Goal: Check status: Check status

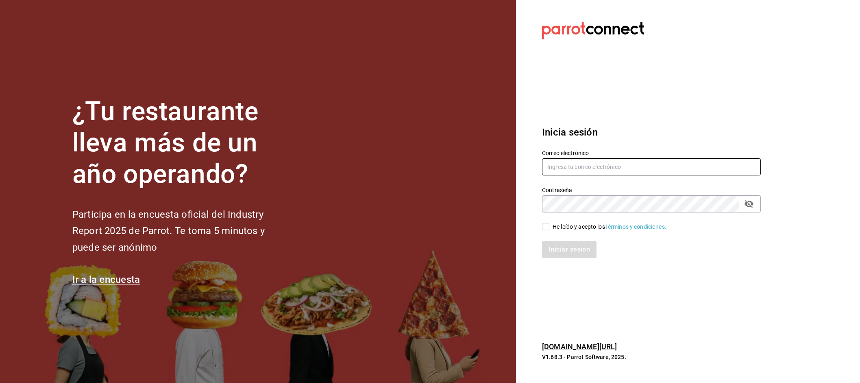
type input "pablo@comaldeamelia.com"
click at [551, 227] on span "He leído y acepto los Términos y condiciones." at bounding box center [608, 226] width 117 height 9
click at [550, 227] on input "He leído y acepto los Términos y condiciones." at bounding box center [545, 226] width 7 height 7
checkbox input "true"
click at [554, 242] on button "Iniciar sesión" at bounding box center [569, 249] width 55 height 17
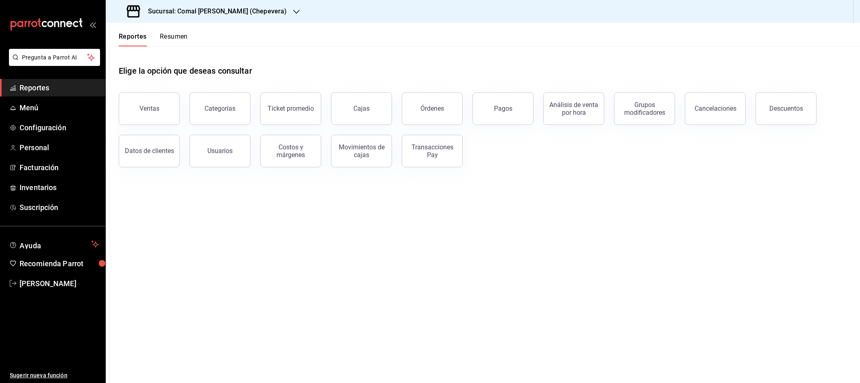
click at [178, 38] on button "Resumen" at bounding box center [174, 40] width 28 height 14
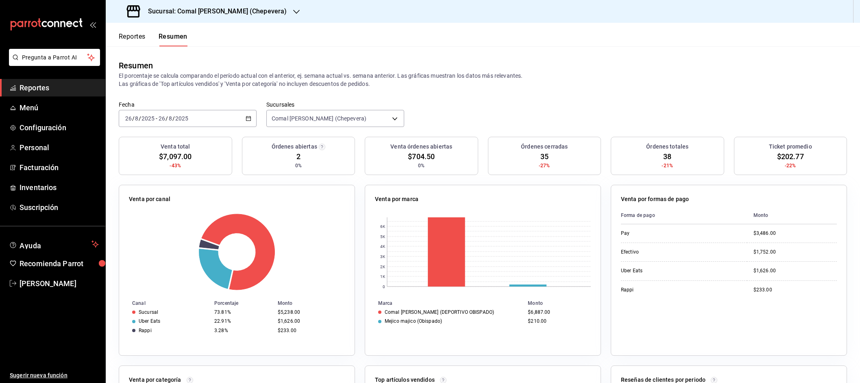
click at [251, 118] on \(Stroke\) "button" at bounding box center [248, 118] width 4 height 0
click at [146, 239] on li "Rango de fechas" at bounding box center [157, 234] width 76 height 18
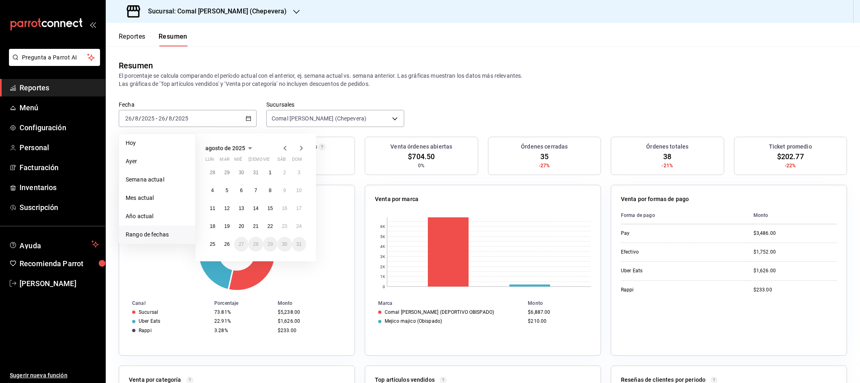
click at [286, 151] on icon "button" at bounding box center [285, 148] width 10 height 10
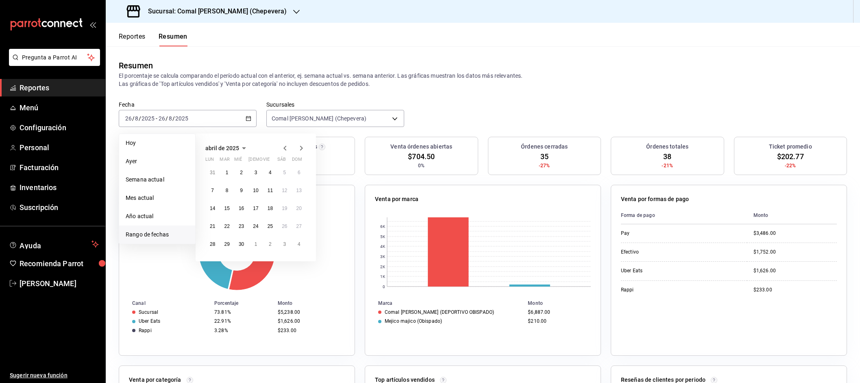
click at [286, 151] on icon "button" at bounding box center [285, 148] width 10 height 10
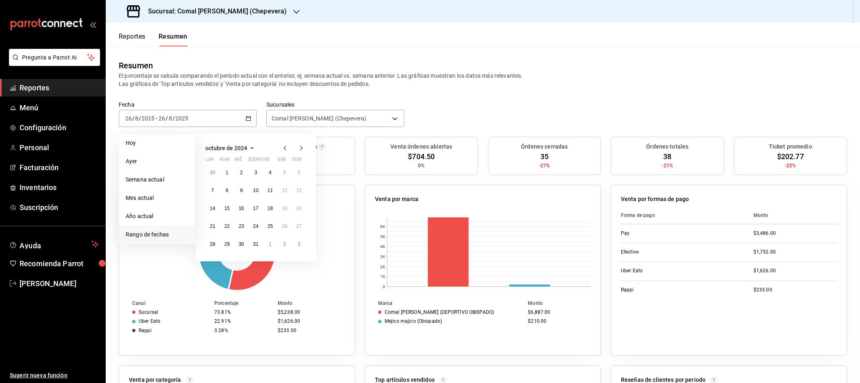
click at [286, 151] on icon "button" at bounding box center [285, 148] width 10 height 10
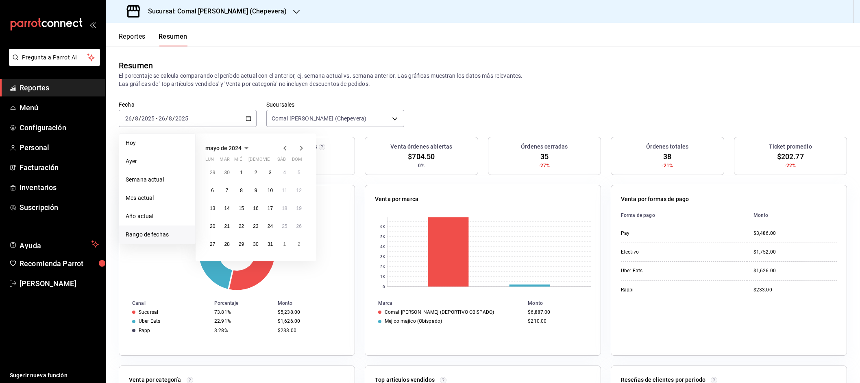
click at [286, 151] on icon "button" at bounding box center [285, 148] width 10 height 10
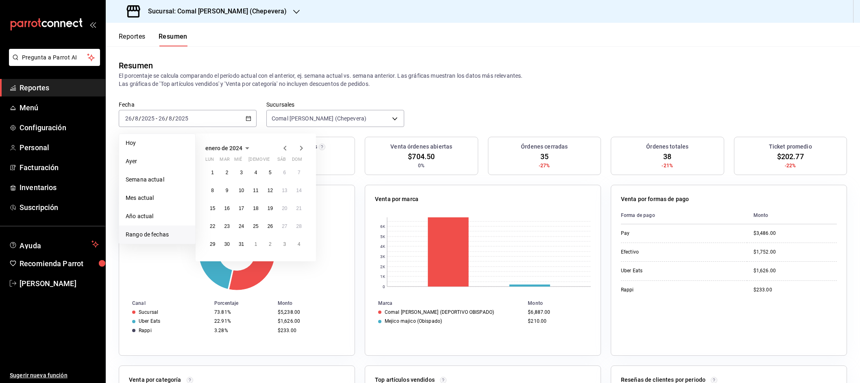
click at [286, 151] on icon "button" at bounding box center [285, 148] width 10 height 10
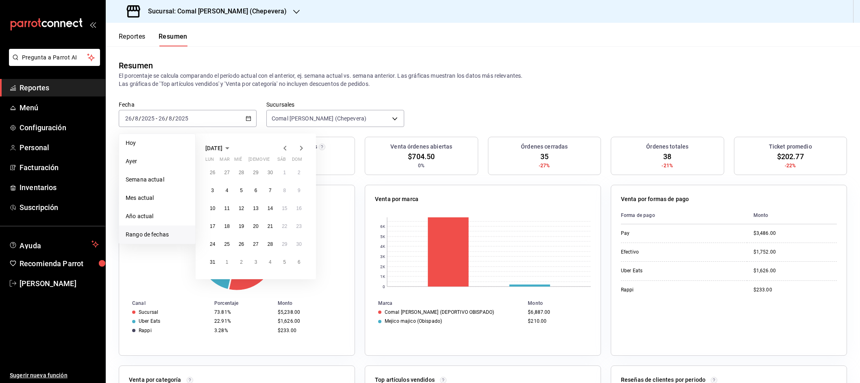
click at [286, 151] on icon "button" at bounding box center [285, 148] width 10 height 10
click at [255, 170] on abbr "1" at bounding box center [256, 173] width 3 height 6
click at [301, 147] on icon "button" at bounding box center [301, 148] width 3 height 5
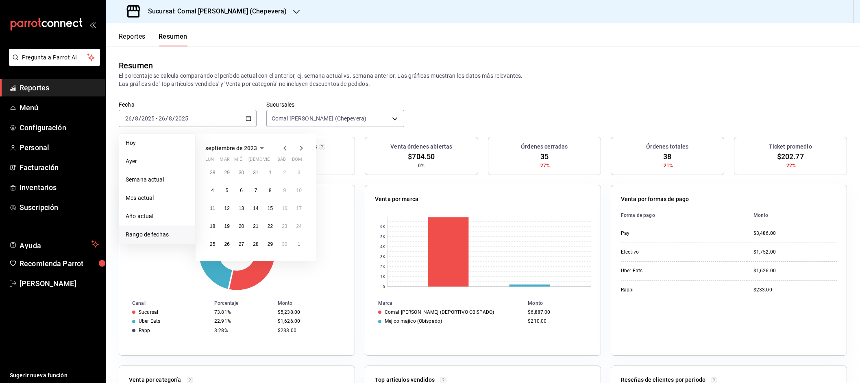
click at [301, 147] on icon "button" at bounding box center [301, 148] width 3 height 5
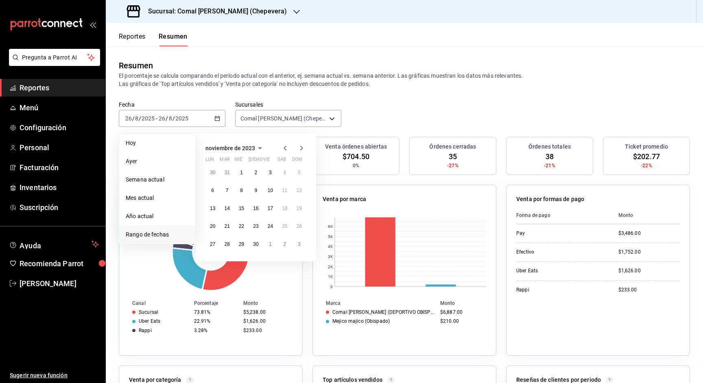
click at [302, 149] on icon "button" at bounding box center [301, 148] width 3 height 5
click at [300, 243] on abbr "31" at bounding box center [299, 244] width 5 height 6
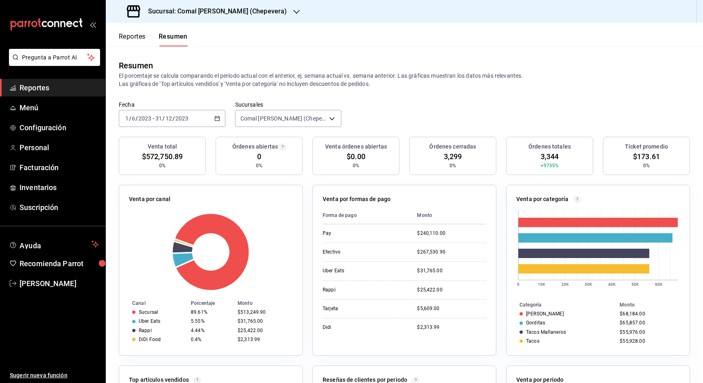
click at [225, 118] on div "[DATE] [DATE] - [DATE] [DATE]" at bounding box center [172, 118] width 107 height 17
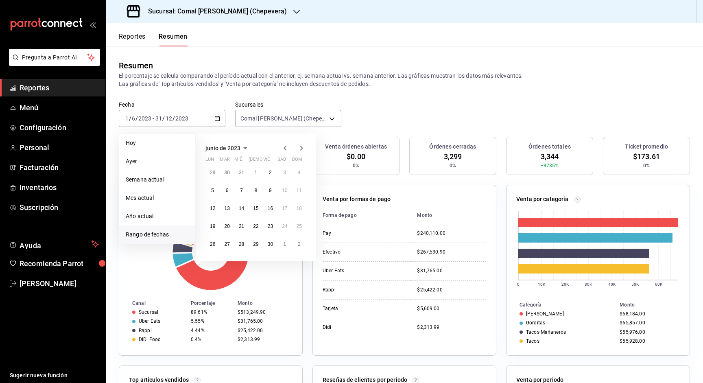
click at [305, 146] on icon "button" at bounding box center [302, 148] width 10 height 10
click at [304, 146] on icon "button" at bounding box center [302, 148] width 10 height 10
click at [293, 147] on div at bounding box center [293, 148] width 26 height 10
click at [303, 147] on icon "button" at bounding box center [302, 148] width 10 height 10
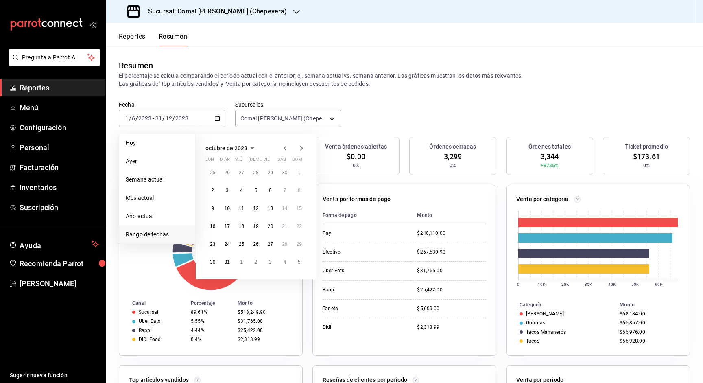
click at [303, 147] on icon "button" at bounding box center [302, 148] width 10 height 10
click at [214, 169] on button "1" at bounding box center [212, 172] width 14 height 15
click at [304, 148] on icon "button" at bounding box center [302, 148] width 10 height 10
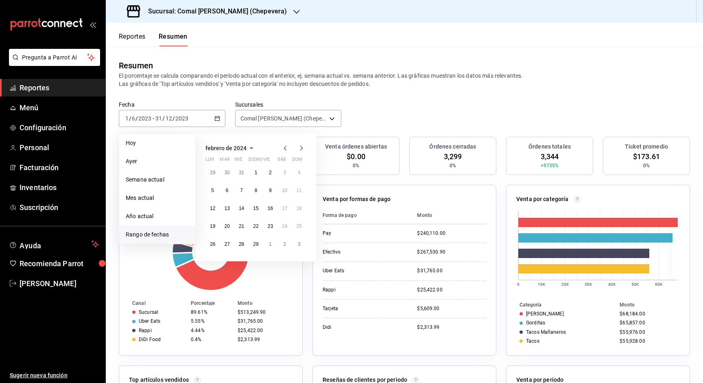
click at [304, 148] on icon "button" at bounding box center [302, 148] width 10 height 10
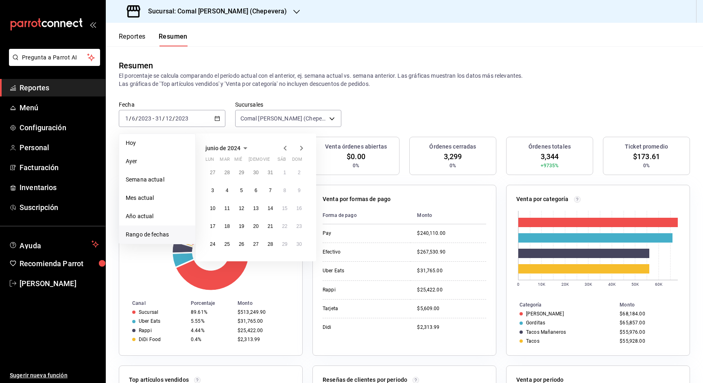
click at [304, 148] on icon "button" at bounding box center [302, 148] width 10 height 10
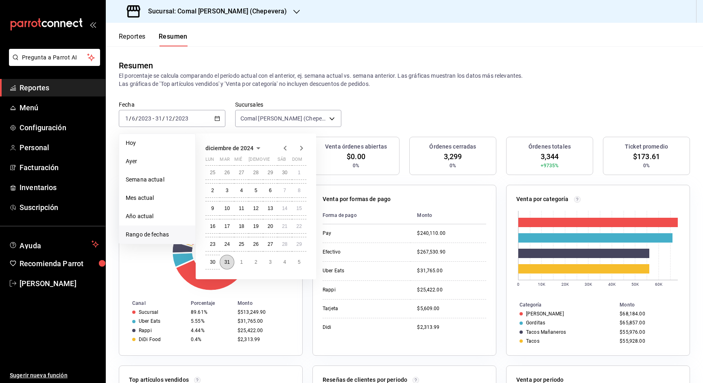
click at [231, 266] on button "31" at bounding box center [227, 262] width 14 height 15
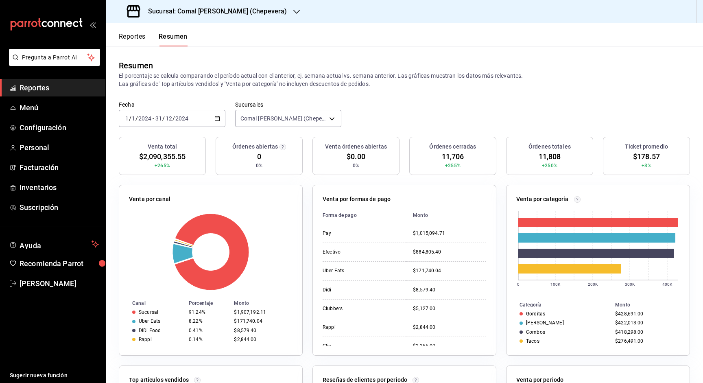
click at [220, 117] on div "[DATE] [DATE] - [DATE] [DATE]" at bounding box center [172, 118] width 107 height 17
click at [219, 119] on icon "button" at bounding box center [217, 119] width 6 height 6
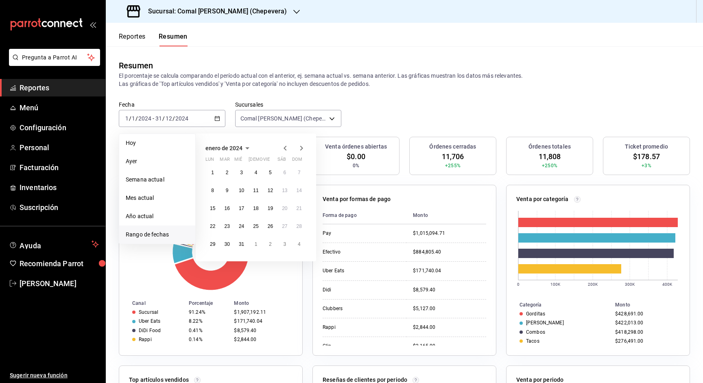
click at [303, 146] on icon "button" at bounding box center [302, 148] width 10 height 10
click at [300, 148] on icon "button" at bounding box center [302, 148] width 10 height 10
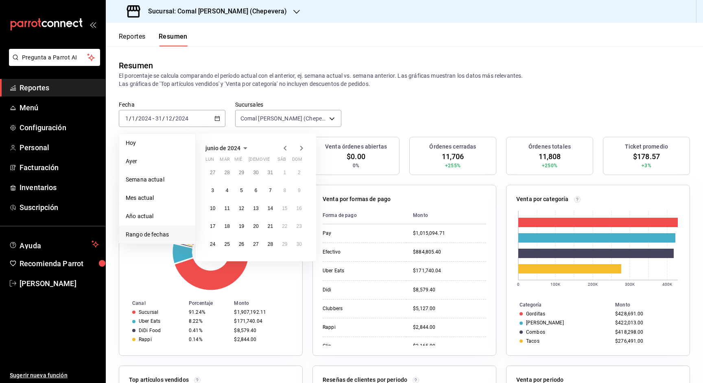
click at [300, 148] on icon "button" at bounding box center [302, 148] width 10 height 10
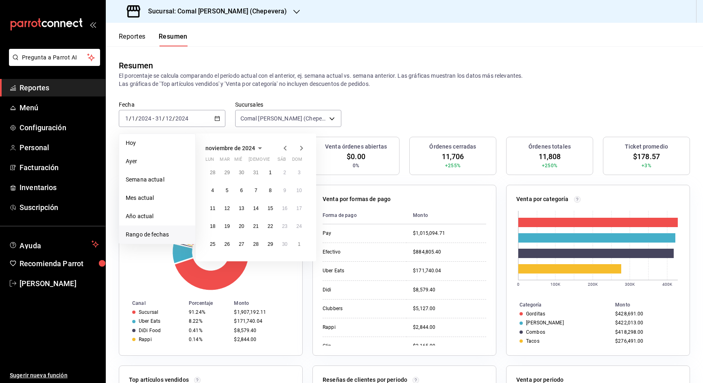
click at [300, 148] on icon "button" at bounding box center [302, 148] width 10 height 10
click at [289, 148] on icon "button" at bounding box center [285, 148] width 10 height 10
click at [242, 170] on abbr "1" at bounding box center [241, 173] width 3 height 6
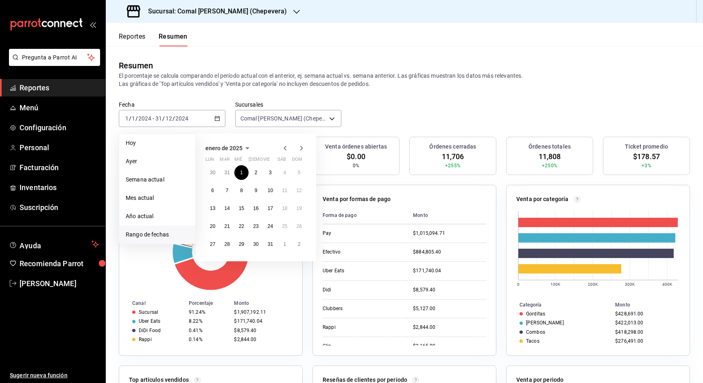
click at [300, 147] on icon "button" at bounding box center [302, 148] width 10 height 10
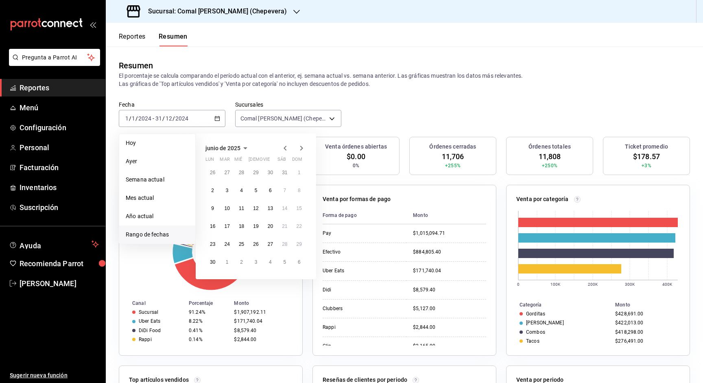
click at [300, 147] on icon "button" at bounding box center [302, 148] width 10 height 10
click at [229, 244] on abbr "26" at bounding box center [226, 244] width 5 height 6
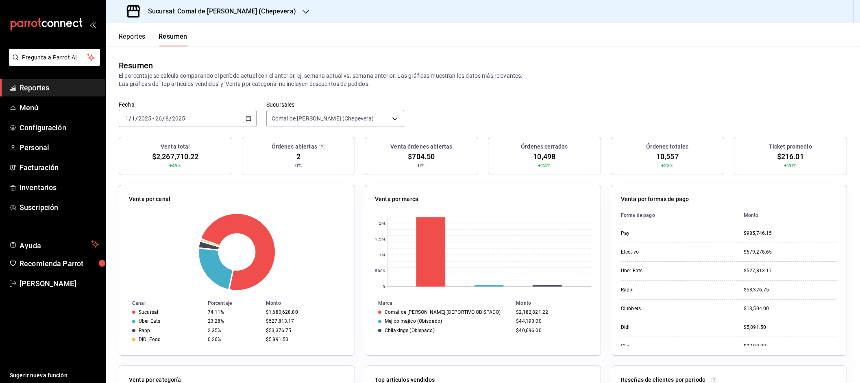
click at [253, 116] on div "2025-01-01 1 / 1 / 2025 - 2025-08-26 26 / 8 / 2025" at bounding box center [188, 118] width 138 height 17
click at [165, 228] on li "Rango de fechas" at bounding box center [157, 234] width 76 height 18
click at [226, 107] on label "Fecha" at bounding box center [188, 105] width 138 height 6
click at [245, 117] on div "2025-01-01 1 / 1 / 2025 - 2025-08-26 26 / 8 / 2025" at bounding box center [188, 118] width 138 height 17
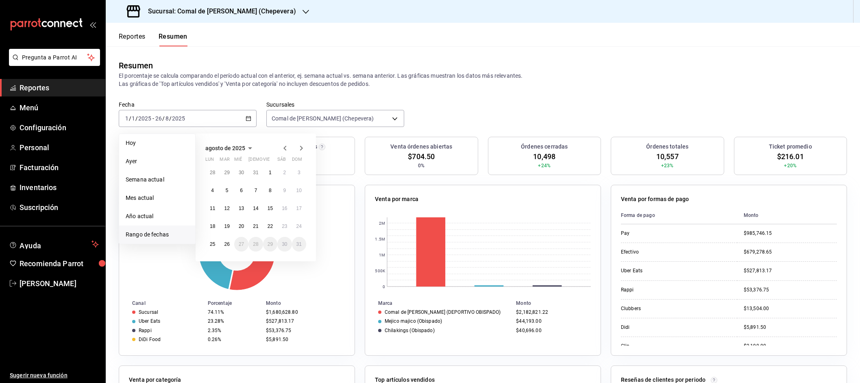
click at [286, 143] on icon "button" at bounding box center [285, 148] width 10 height 10
click at [286, 145] on icon "button" at bounding box center [285, 150] width 10 height 10
click at [286, 143] on icon "button" at bounding box center [285, 148] width 10 height 10
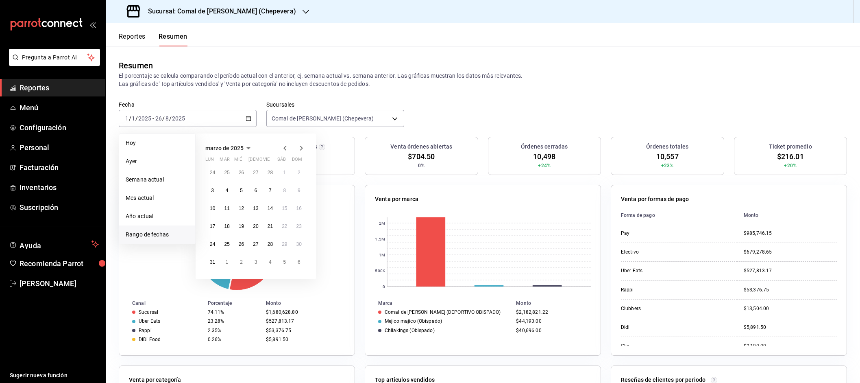
click at [286, 143] on icon "button" at bounding box center [285, 148] width 10 height 10
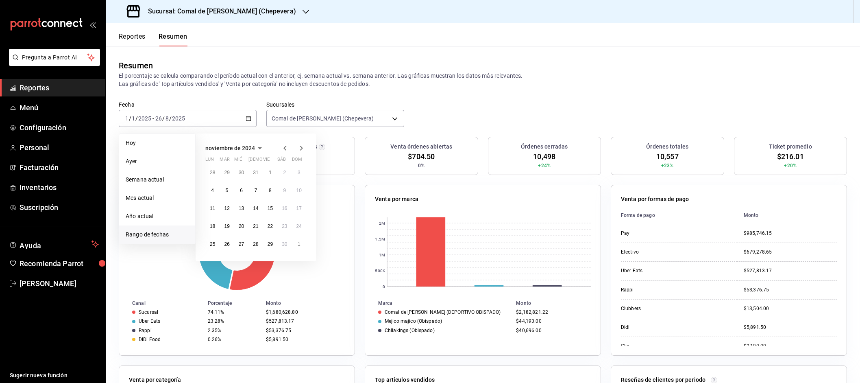
click at [286, 143] on icon "button" at bounding box center [285, 148] width 10 height 10
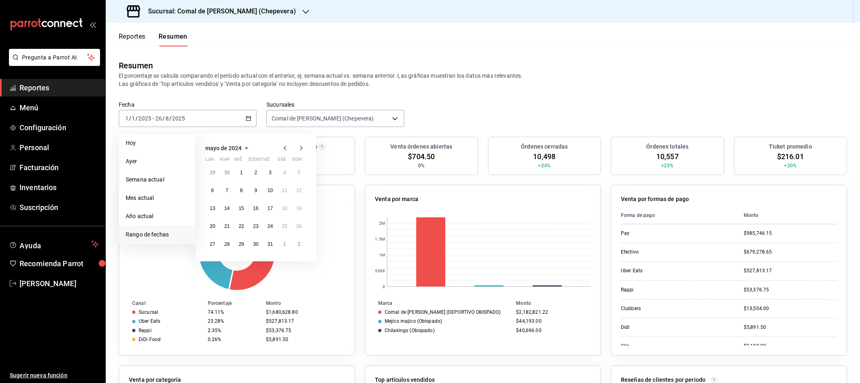
click at [286, 143] on icon "button" at bounding box center [285, 148] width 10 height 10
click at [286, 145] on icon "button" at bounding box center [285, 150] width 10 height 10
click at [286, 143] on icon "button" at bounding box center [285, 148] width 10 height 10
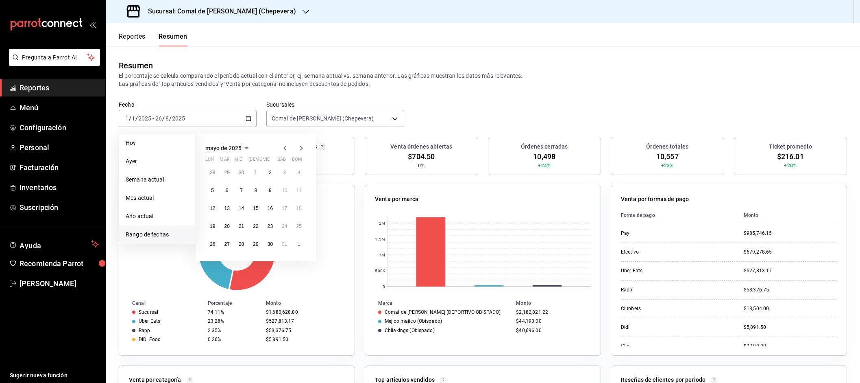
click at [286, 143] on icon "button" at bounding box center [285, 148] width 10 height 10
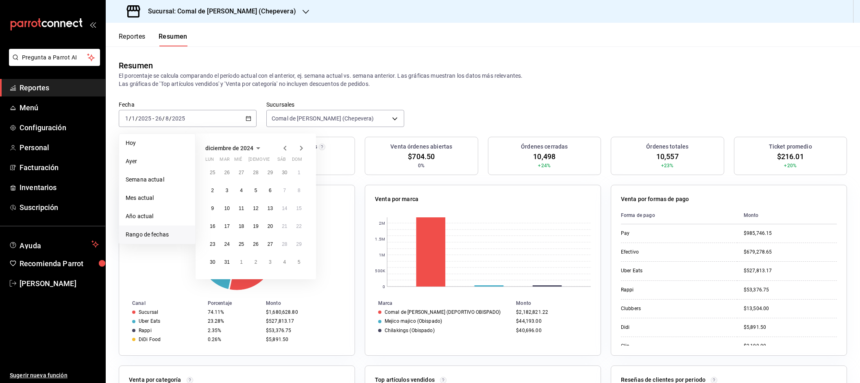
click at [286, 143] on icon "button" at bounding box center [285, 148] width 10 height 10
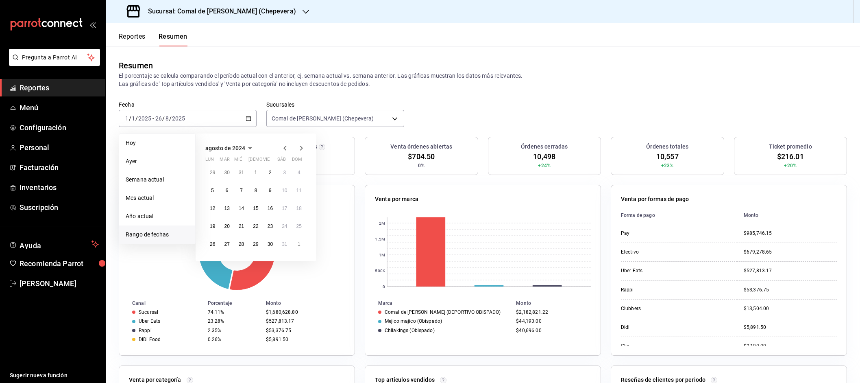
click at [286, 143] on icon "button" at bounding box center [285, 148] width 10 height 10
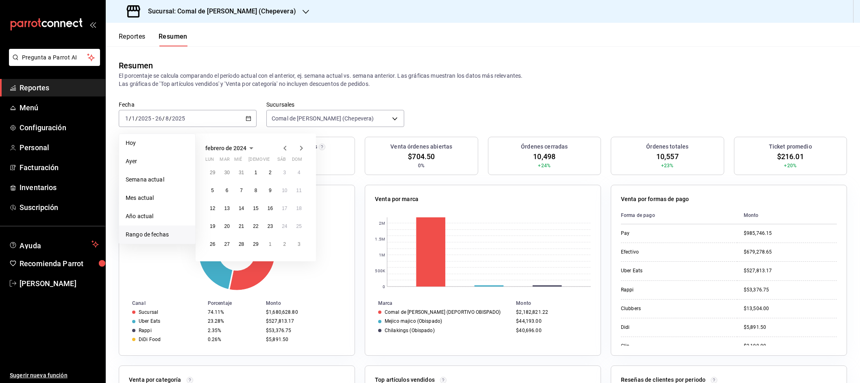
click at [286, 143] on icon "button" at bounding box center [285, 148] width 10 height 10
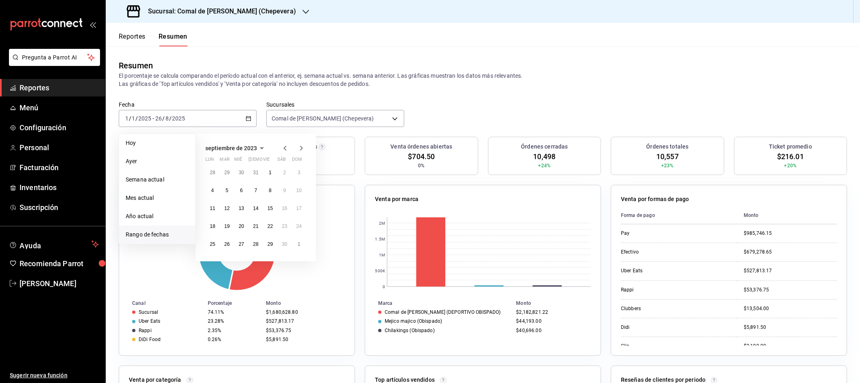
click at [286, 143] on icon "button" at bounding box center [285, 148] width 10 height 10
click at [286, 145] on icon "button" at bounding box center [285, 150] width 10 height 10
click at [257, 173] on abbr "1" at bounding box center [256, 173] width 3 height 6
click at [299, 152] on icon "button" at bounding box center [302, 148] width 10 height 10
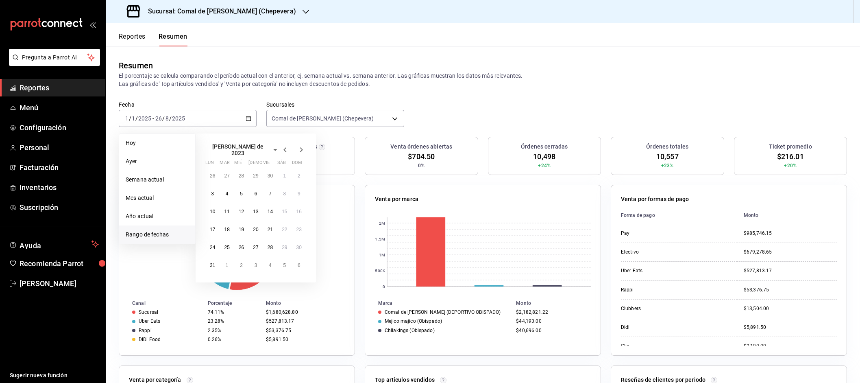
click at [299, 152] on icon "button" at bounding box center [302, 150] width 10 height 10
click at [299, 152] on icon "button" at bounding box center [302, 148] width 10 height 10
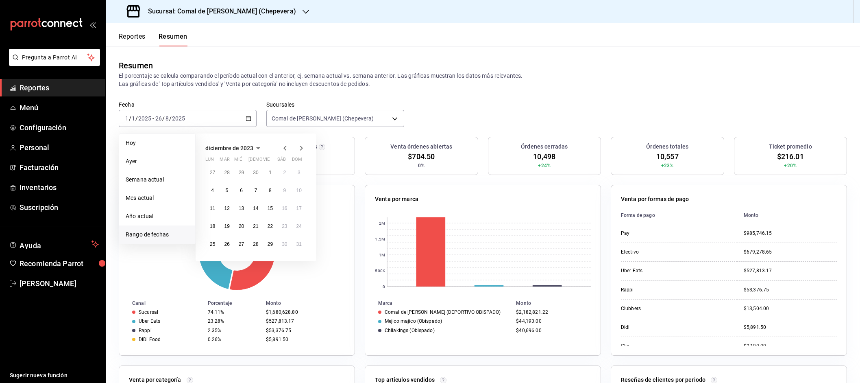
click at [299, 152] on icon "button" at bounding box center [302, 148] width 10 height 10
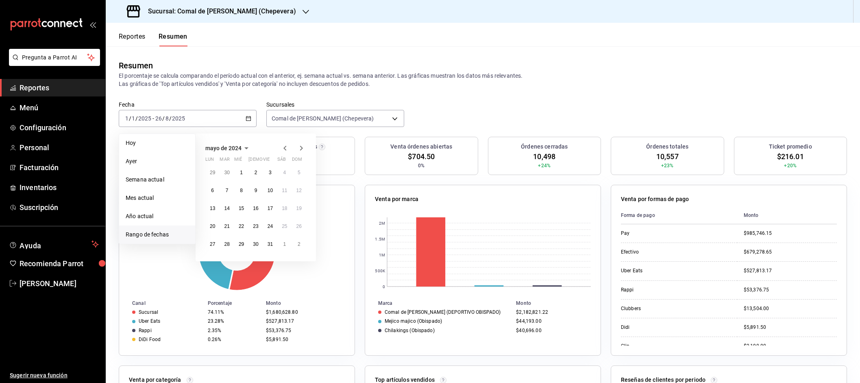
click at [299, 152] on icon "button" at bounding box center [302, 148] width 10 height 10
click at [299, 152] on icon "button" at bounding box center [302, 150] width 10 height 10
click at [299, 152] on icon "button" at bounding box center [302, 148] width 10 height 10
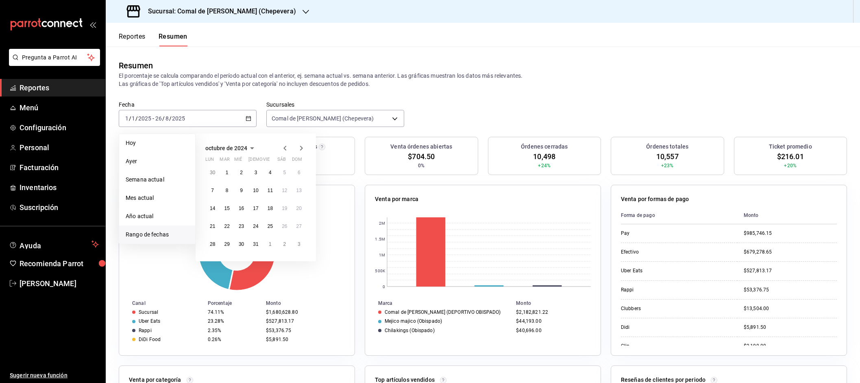
click at [299, 152] on icon "button" at bounding box center [302, 148] width 10 height 10
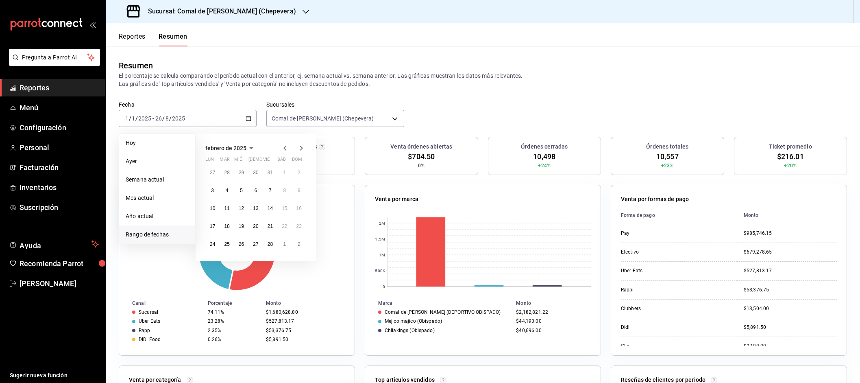
click at [299, 152] on icon "button" at bounding box center [302, 148] width 10 height 10
click at [299, 152] on icon "button" at bounding box center [302, 150] width 10 height 10
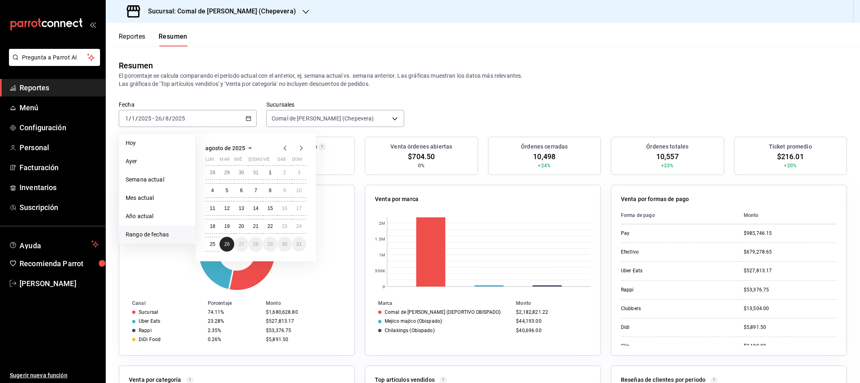
click at [231, 242] on button "26" at bounding box center [227, 244] width 14 height 15
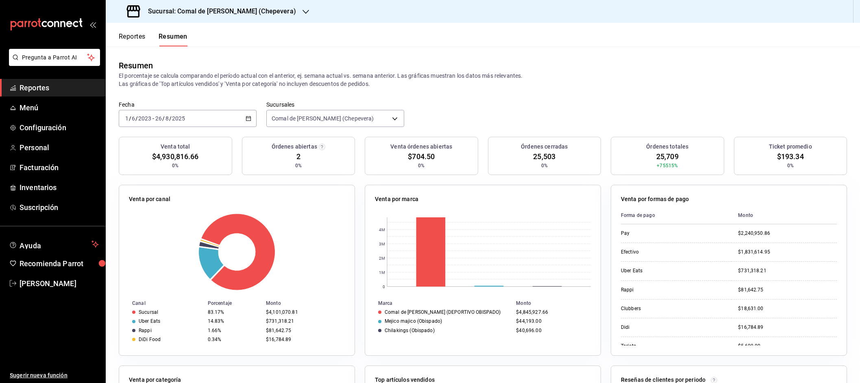
click at [230, 124] on div "2023-06-01 1 / 6 / 2023 - 2025-08-26 26 / 8 / 2025" at bounding box center [188, 118] width 138 height 17
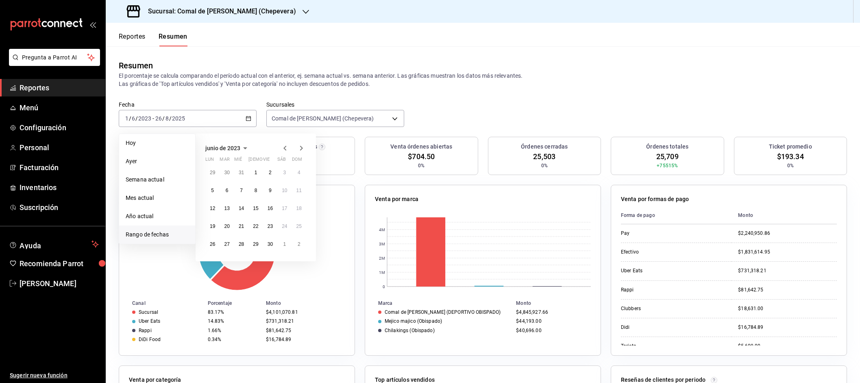
click at [305, 148] on icon "button" at bounding box center [302, 148] width 10 height 10
click at [305, 148] on icon "button" at bounding box center [302, 150] width 10 height 10
click at [305, 148] on icon "button" at bounding box center [302, 148] width 10 height 10
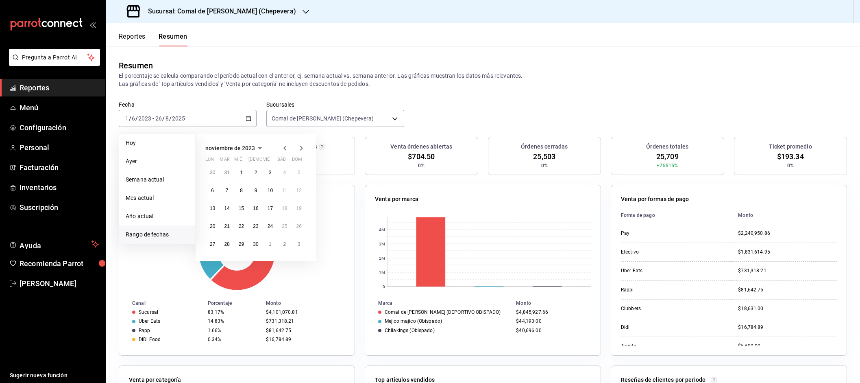
click at [305, 148] on icon "button" at bounding box center [302, 148] width 10 height 10
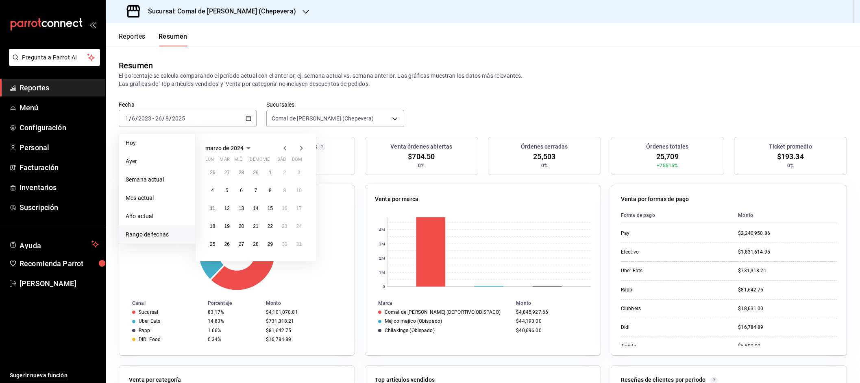
click at [305, 148] on icon "button" at bounding box center [302, 148] width 10 height 10
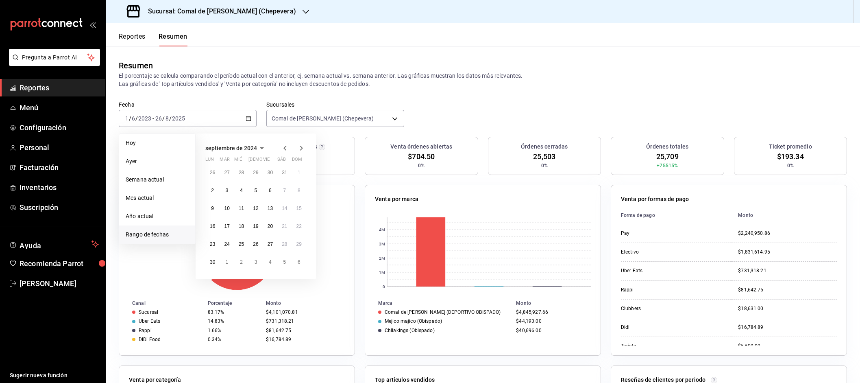
click at [305, 148] on icon "button" at bounding box center [302, 148] width 10 height 10
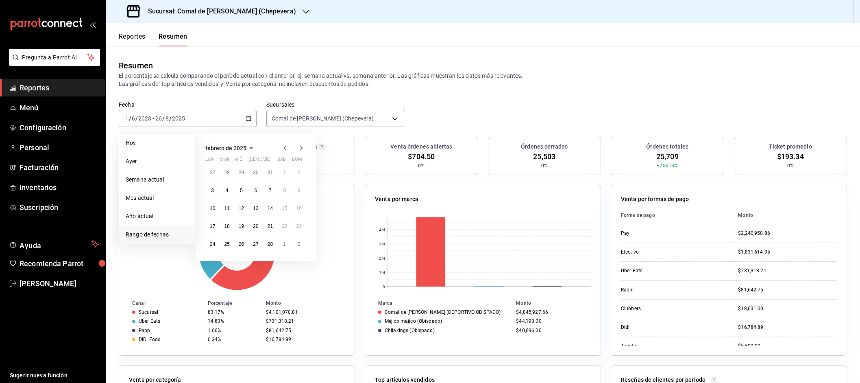
click at [305, 148] on icon "button" at bounding box center [302, 148] width 10 height 10
click at [287, 149] on icon "button" at bounding box center [285, 148] width 10 height 10
click at [245, 171] on button "1" at bounding box center [241, 172] width 14 height 15
click at [303, 149] on icon "button" at bounding box center [302, 148] width 10 height 10
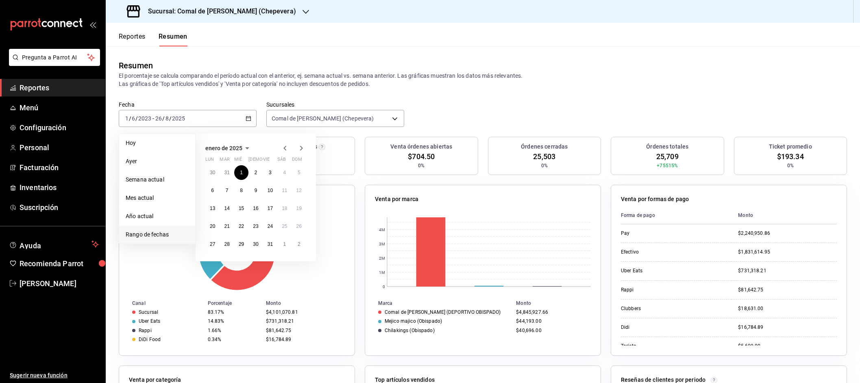
click at [303, 149] on icon "button" at bounding box center [302, 148] width 10 height 10
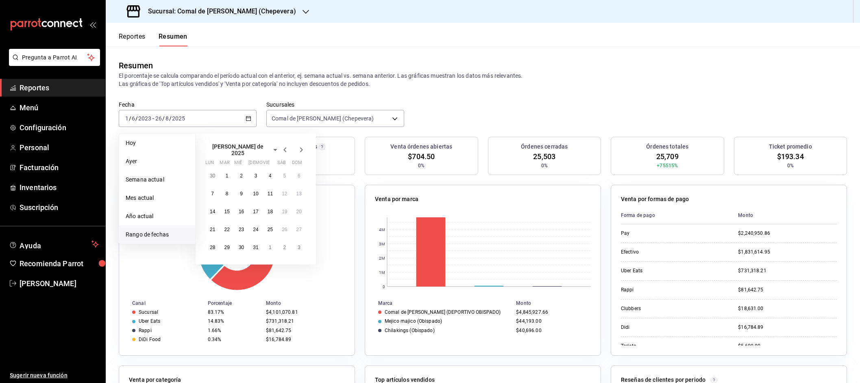
click at [303, 149] on icon "button" at bounding box center [302, 150] width 10 height 10
click at [229, 242] on abbr "26" at bounding box center [226, 244] width 5 height 6
